Goal: Use online tool/utility: Utilize a website feature to perform a specific function

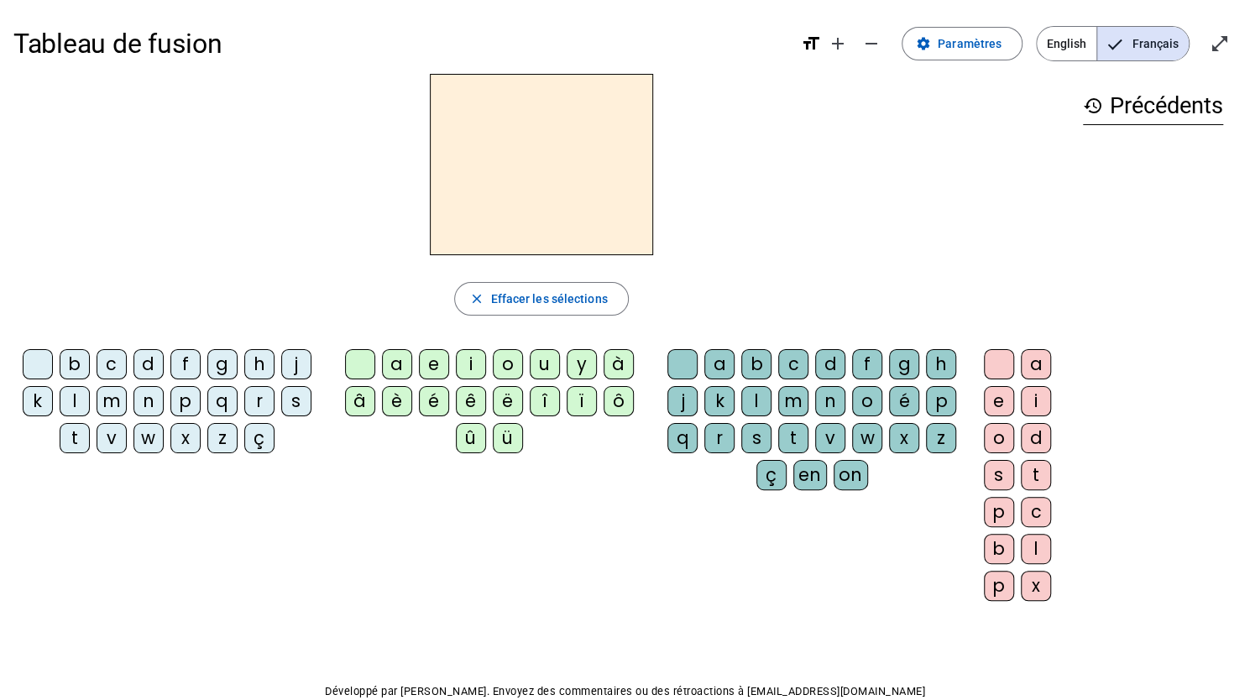
click at [505, 374] on div "o" at bounding box center [508, 364] width 30 height 30
click at [710, 359] on div "a" at bounding box center [719, 364] width 30 height 30
click at [533, 299] on span "Effacer les sélections" at bounding box center [548, 299] width 117 height 20
click at [76, 407] on div "l" at bounding box center [75, 401] width 30 height 30
click at [346, 136] on div "l" at bounding box center [541, 164] width 1056 height 181
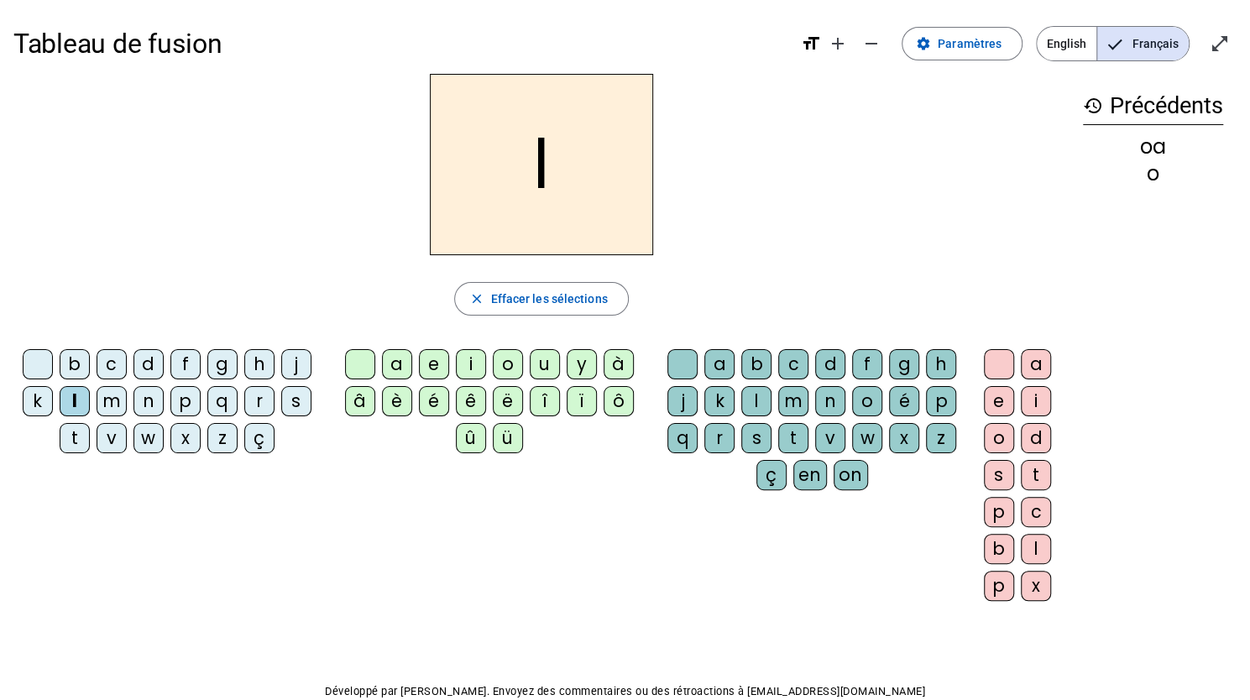
click at [391, 363] on div "a" at bounding box center [397, 364] width 30 height 30
click at [937, 366] on div "h" at bounding box center [941, 364] width 30 height 30
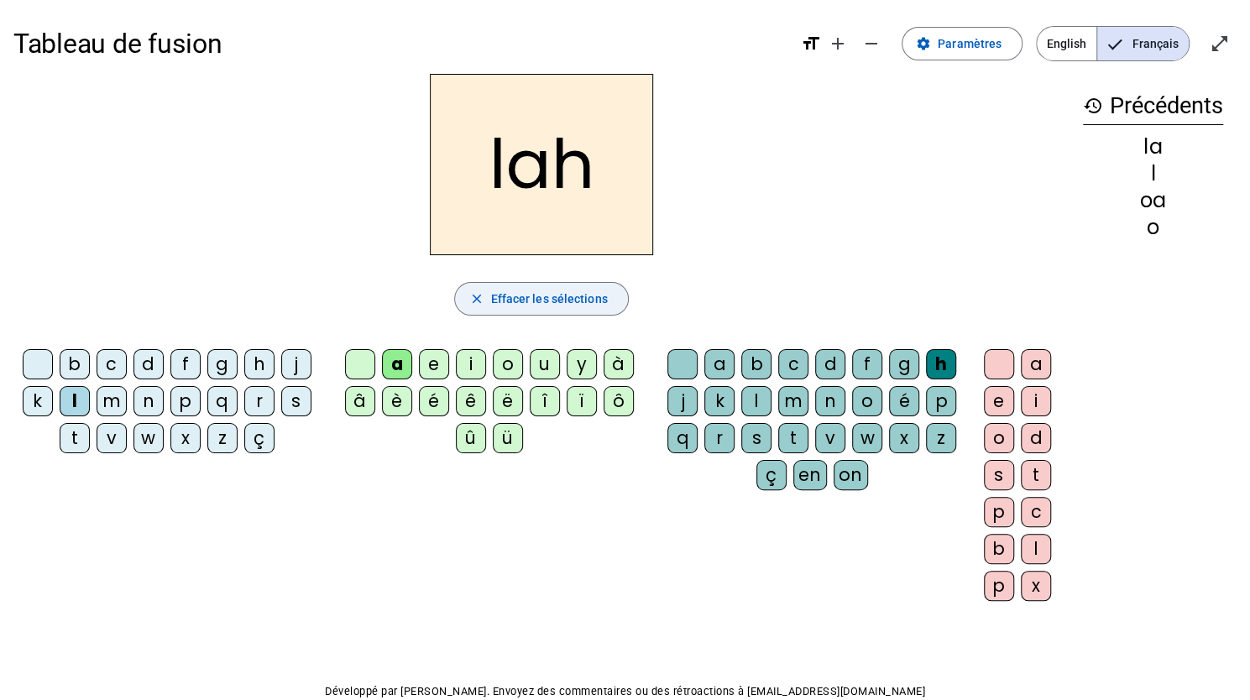
click at [479, 293] on mat-icon "close" at bounding box center [475, 298] width 15 height 15
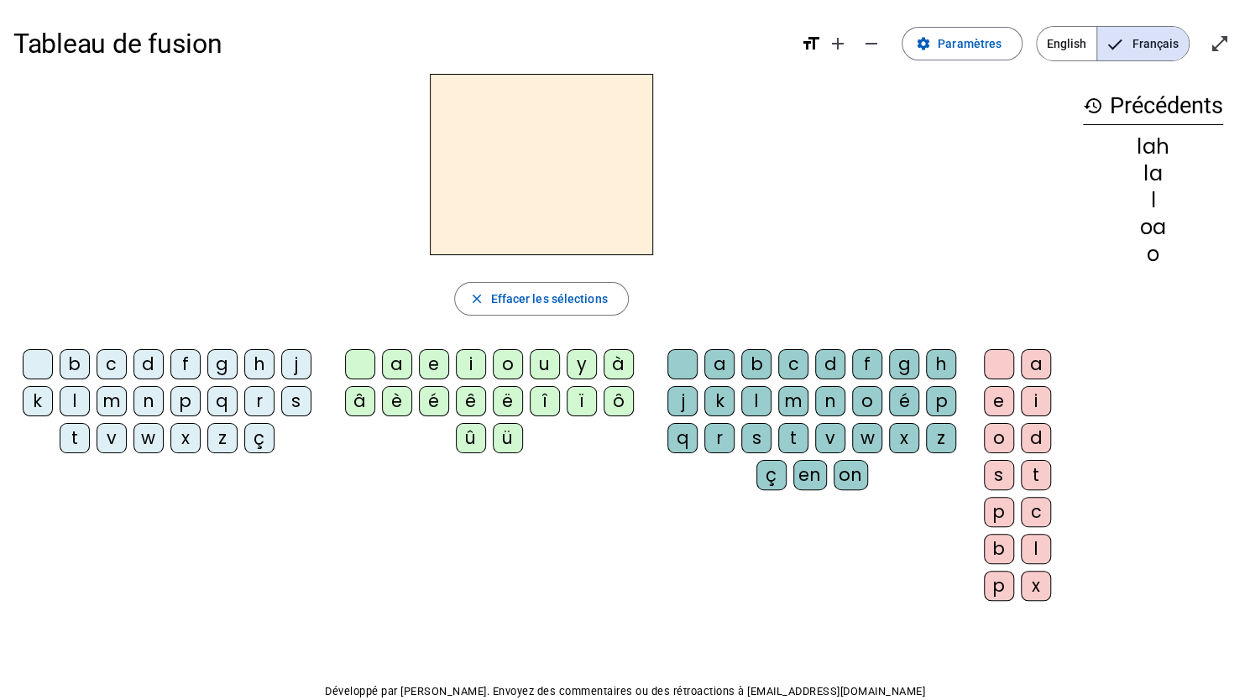
click at [159, 402] on div "n" at bounding box center [148, 401] width 30 height 30
click at [353, 420] on letter-bubble "â" at bounding box center [363, 404] width 37 height 37
click at [533, 301] on span "Effacer les sélections" at bounding box center [548, 299] width 117 height 20
click at [143, 411] on div "n" at bounding box center [148, 401] width 30 height 30
click at [397, 357] on div "a" at bounding box center [397, 364] width 30 height 30
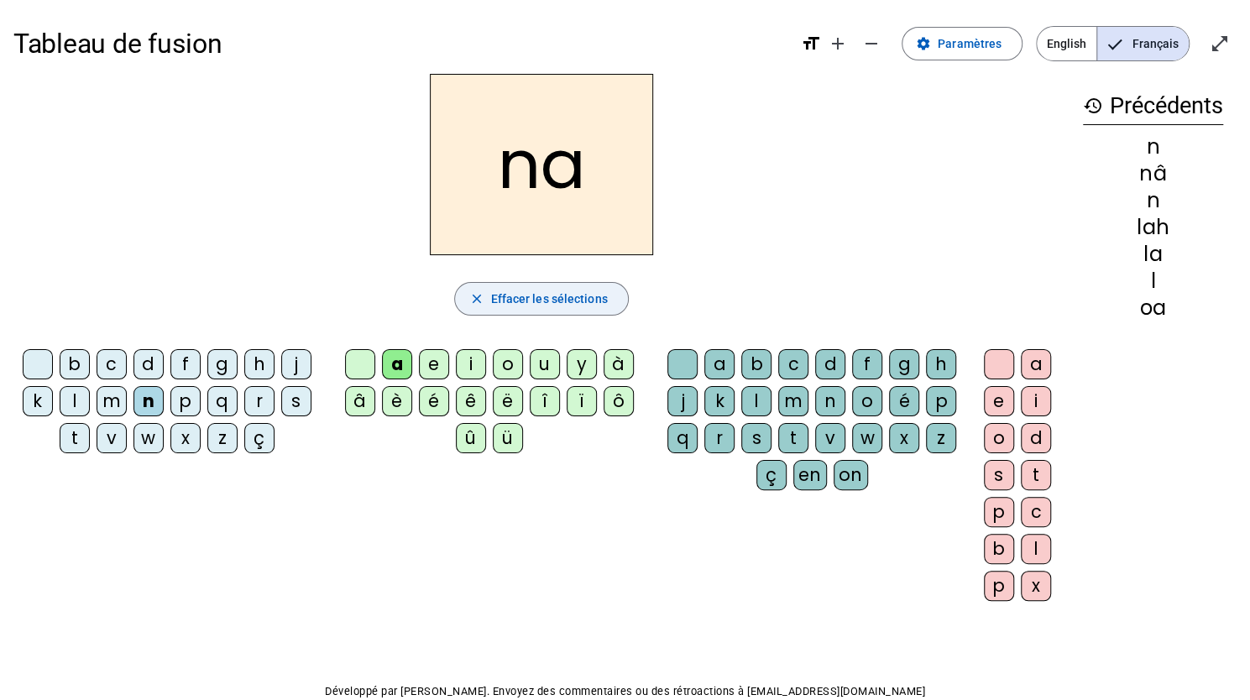
click at [548, 306] on span "Effacer les sélections" at bounding box center [548, 299] width 117 height 20
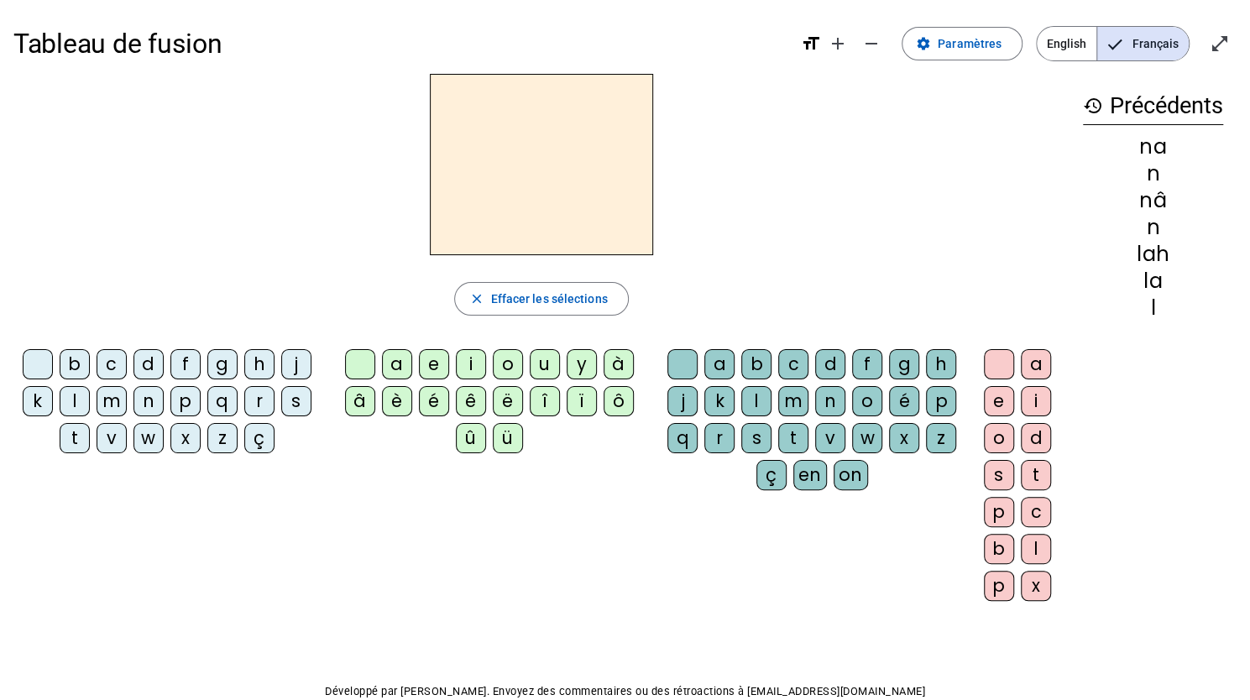
click at [126, 405] on div "m" at bounding box center [112, 401] width 30 height 30
click at [574, 279] on span "button" at bounding box center [541, 299] width 172 height 40
click at [143, 395] on div "n" at bounding box center [148, 401] width 30 height 30
click at [502, 363] on div "o" at bounding box center [508, 364] width 30 height 30
click at [804, 447] on div "t" at bounding box center [793, 438] width 30 height 30
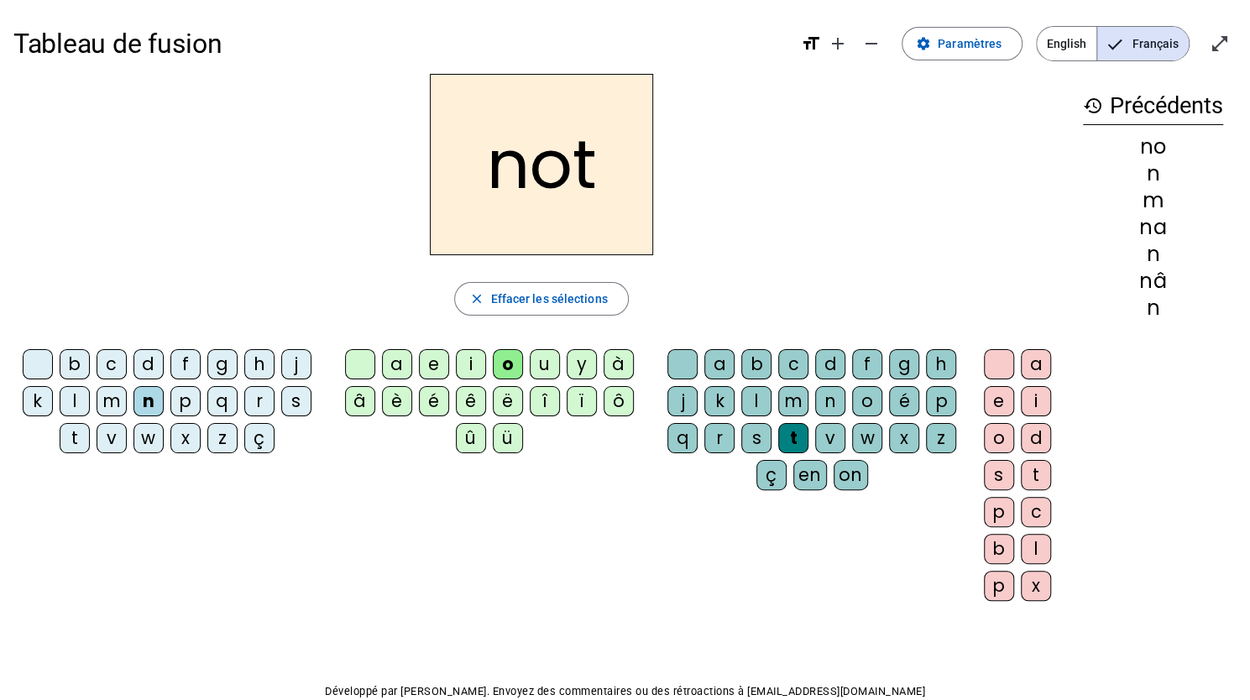
click at [997, 402] on div "e" at bounding box center [999, 401] width 30 height 30
click at [123, 437] on div "v" at bounding box center [112, 438] width 30 height 30
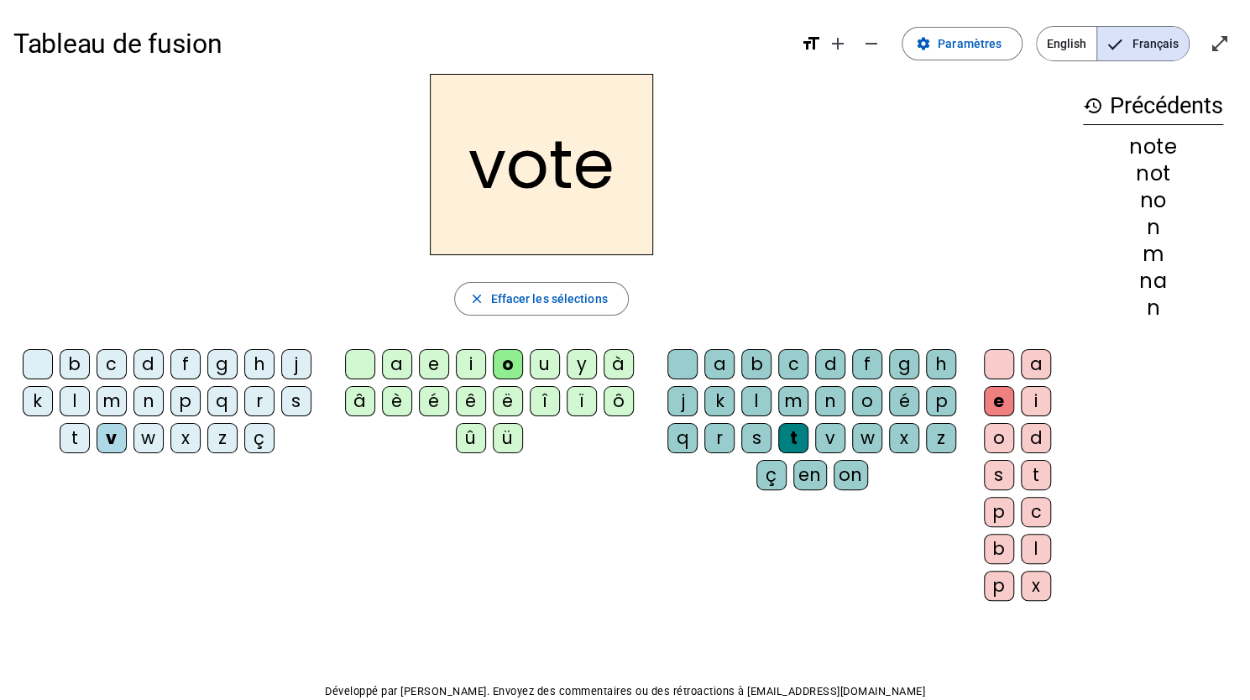
click at [111, 437] on div "v" at bounding box center [112, 438] width 30 height 30
click at [472, 365] on div "i" at bounding box center [471, 364] width 30 height 30
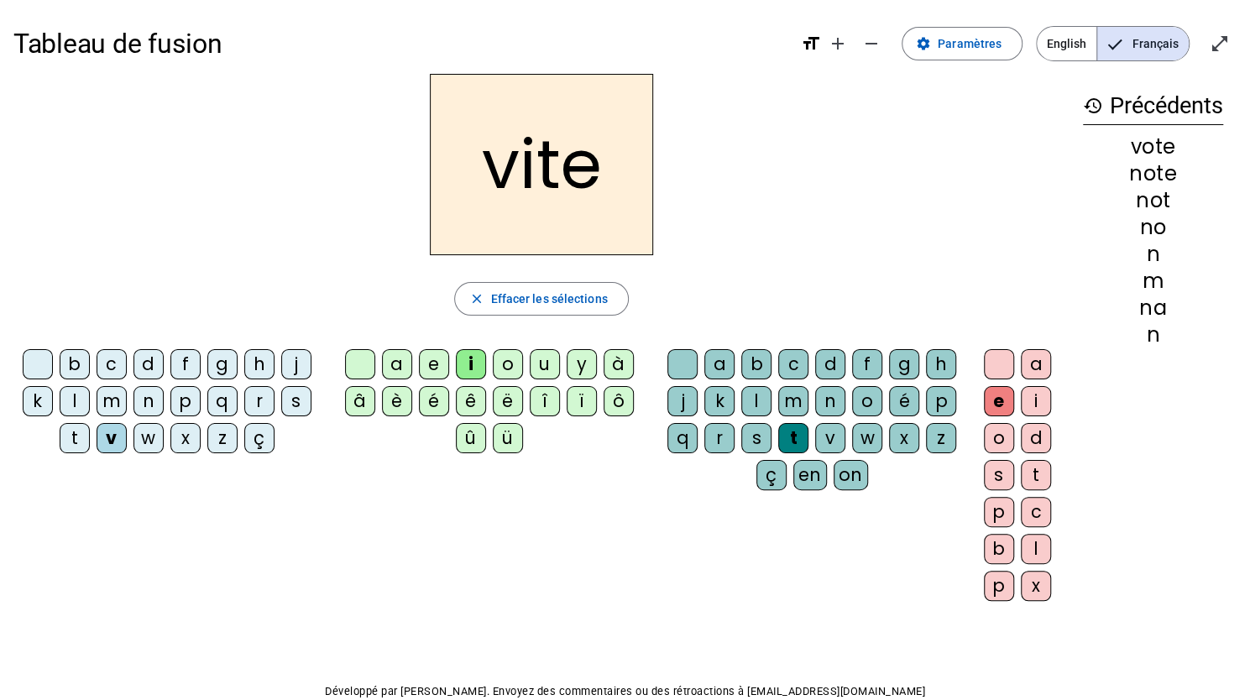
click at [855, 369] on div "f" at bounding box center [867, 364] width 30 height 30
click at [801, 363] on div "c" at bounding box center [793, 364] width 30 height 30
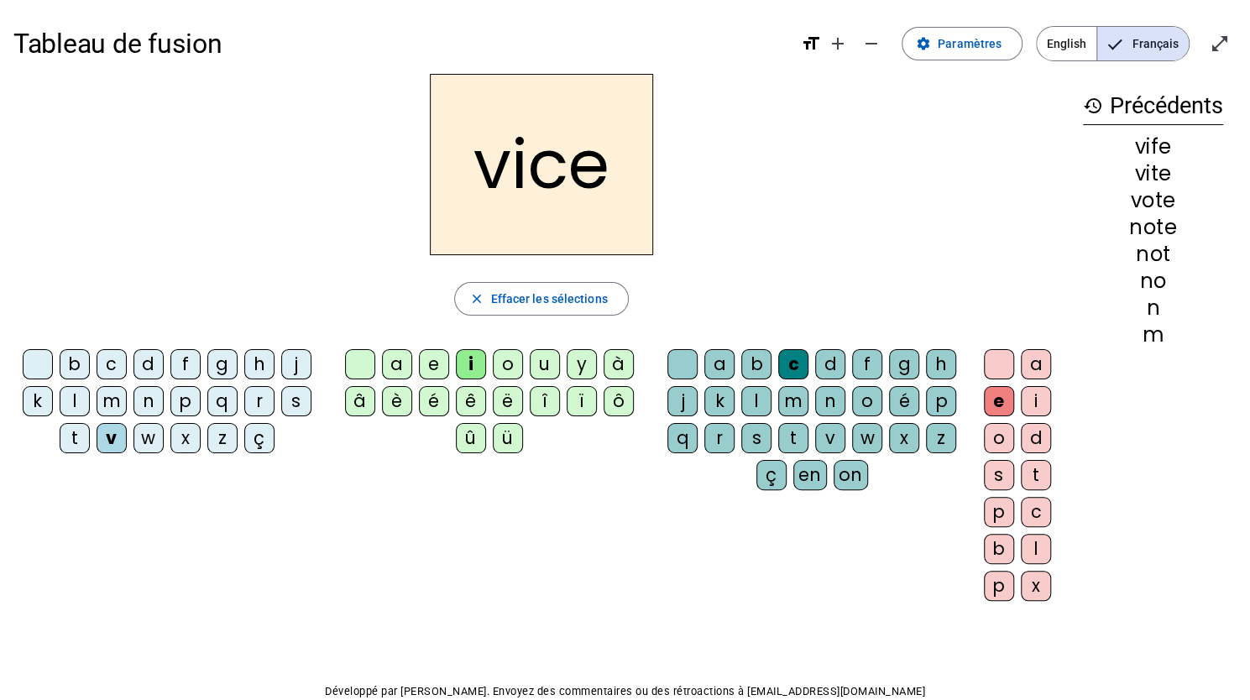
click at [834, 371] on div "d" at bounding box center [830, 364] width 30 height 30
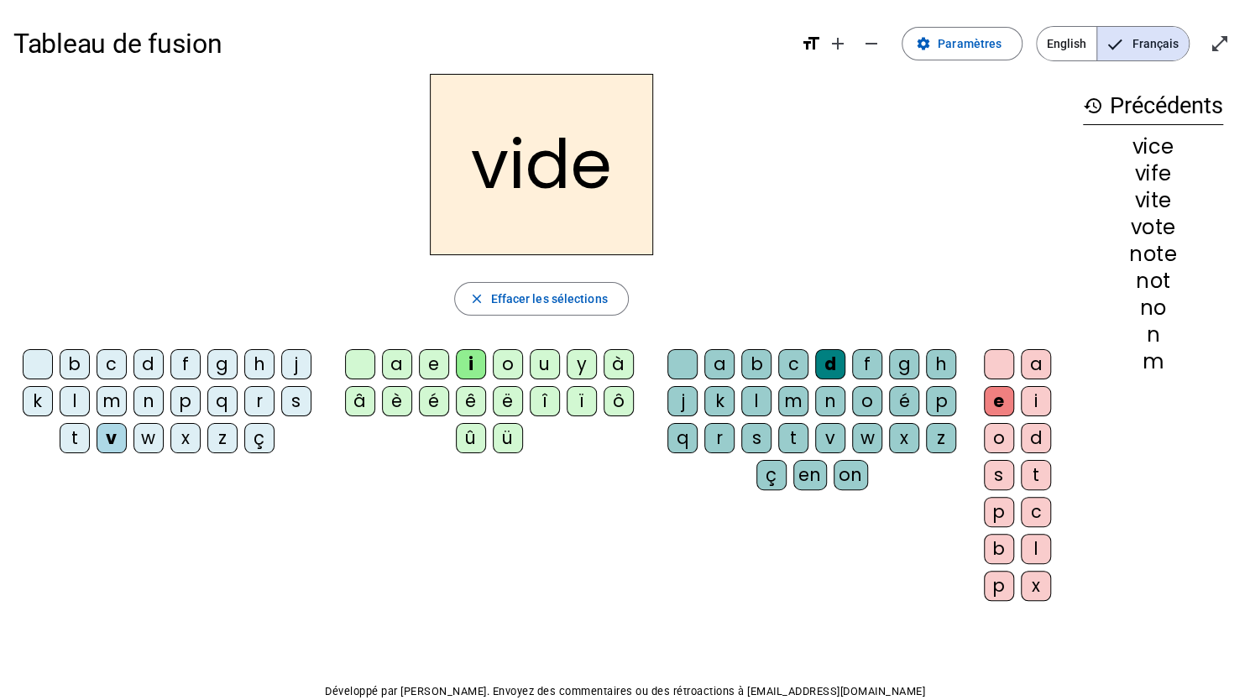
click at [254, 406] on div "r" at bounding box center [259, 401] width 30 height 30
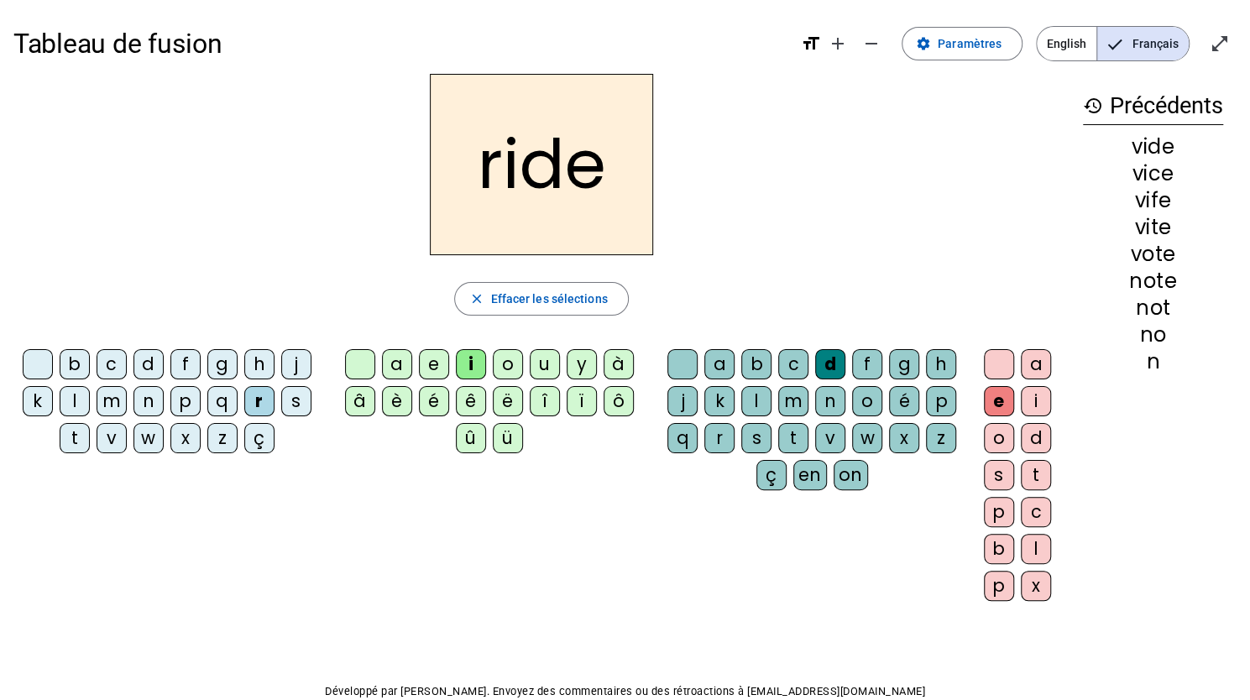
click at [542, 369] on div "u" at bounding box center [545, 364] width 30 height 30
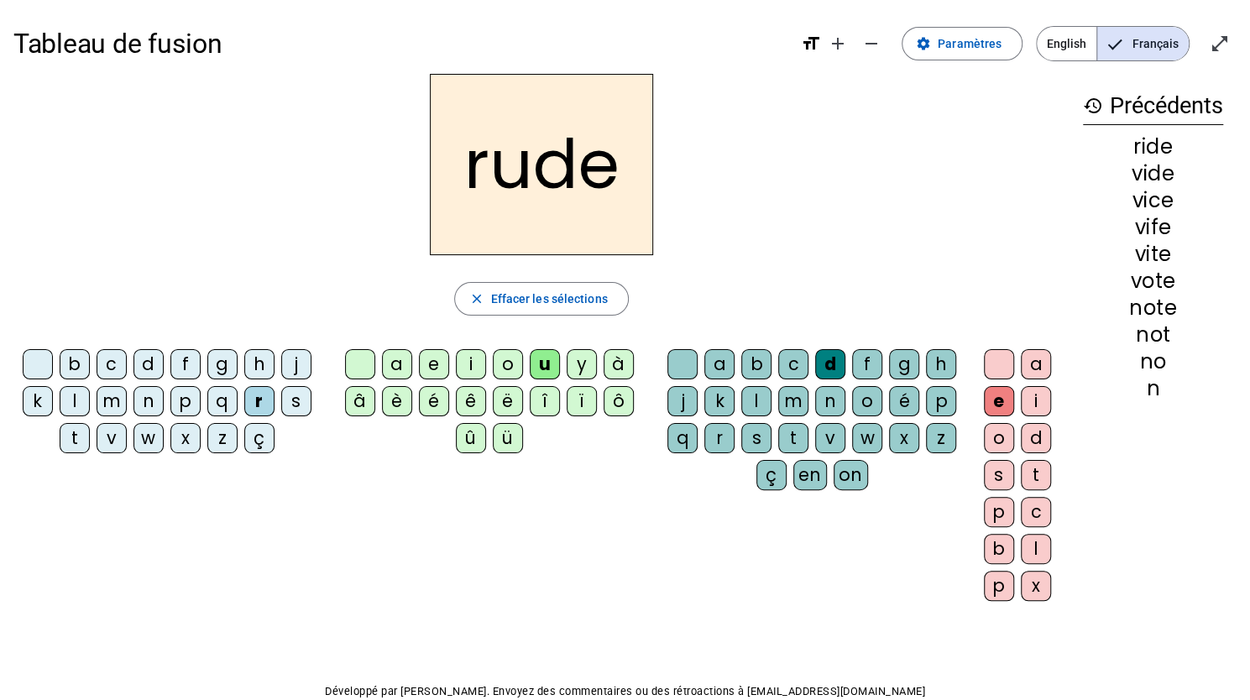
click at [761, 448] on div "s" at bounding box center [756, 438] width 30 height 30
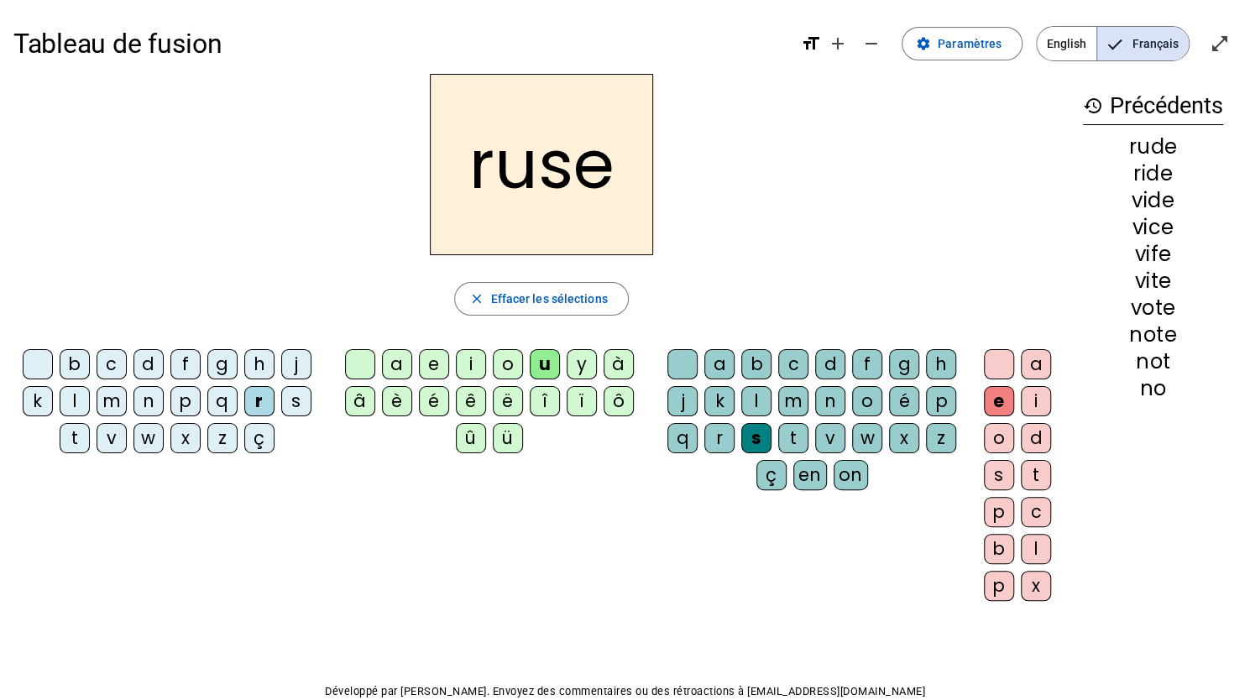
click at [123, 403] on div "m" at bounding box center [112, 401] width 30 height 30
